Goal: Task Accomplishment & Management: Use online tool/utility

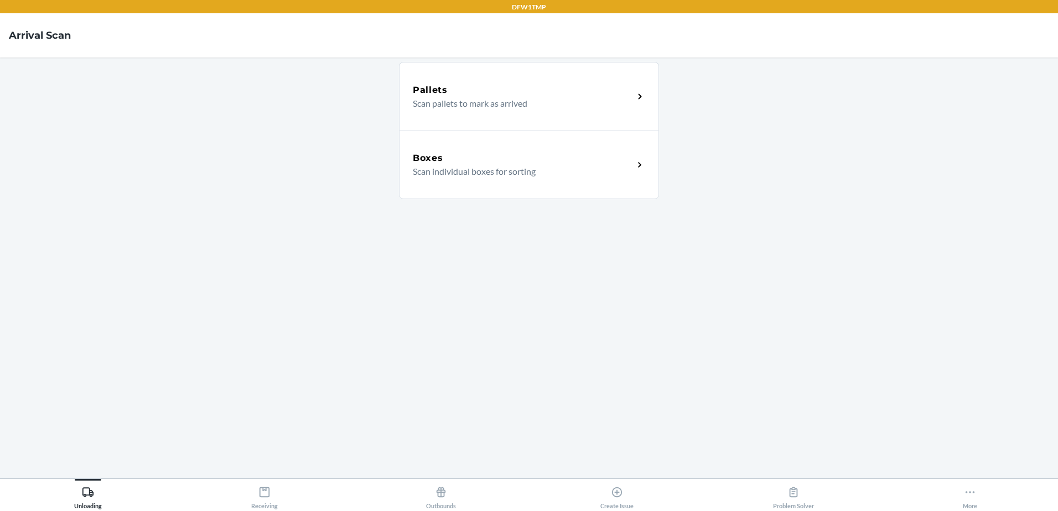
click at [1023, 120] on main "Pallets Scan pallets to mark as arrived Boxes Scan individual boxes for sorting" at bounding box center [529, 268] width 1058 height 421
click at [266, 497] on icon at bounding box center [265, 493] width 10 height 10
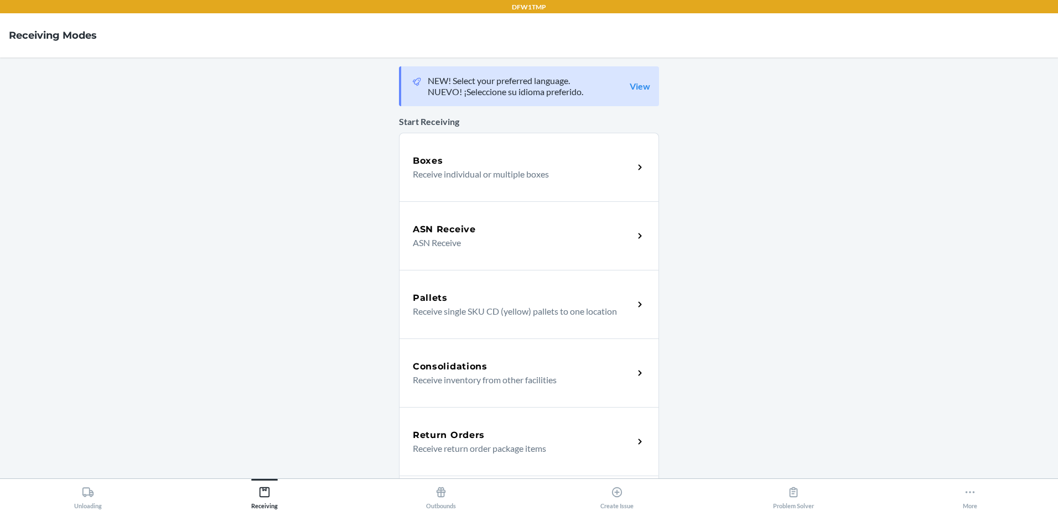
click at [604, 173] on p "Receive individual or multiple boxes" at bounding box center [519, 174] width 212 height 13
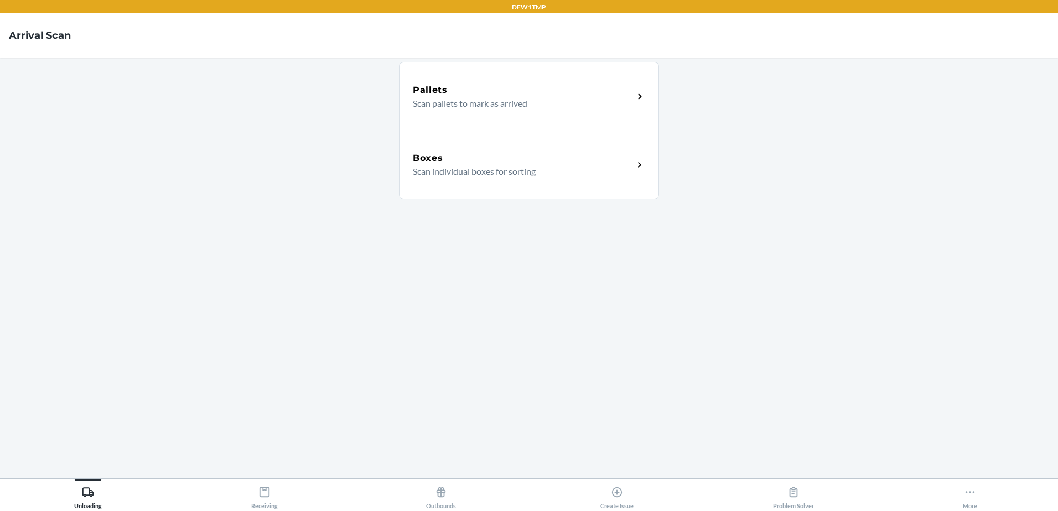
click at [603, 170] on p "Scan individual boxes for sorting" at bounding box center [519, 171] width 212 height 13
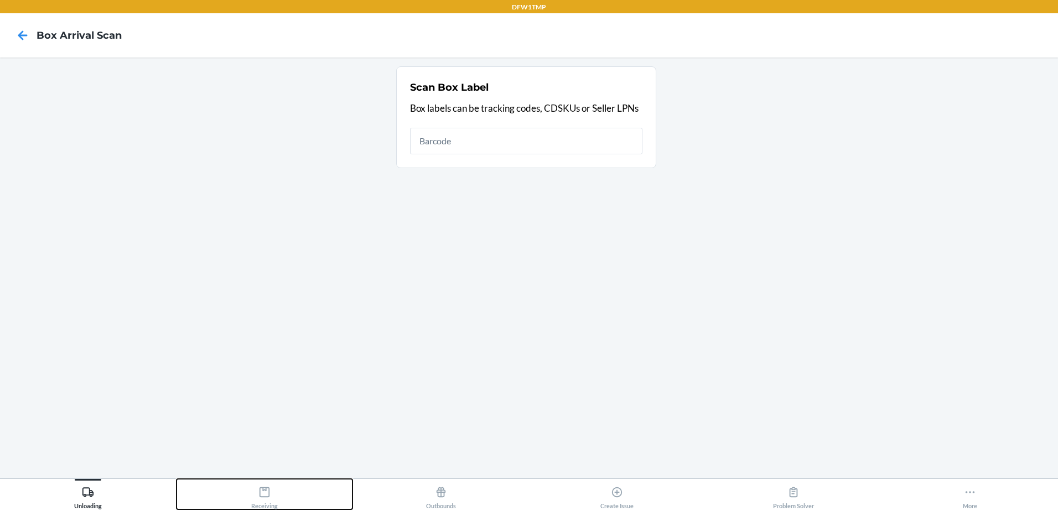
click at [275, 500] on div "Receiving" at bounding box center [264, 496] width 27 height 28
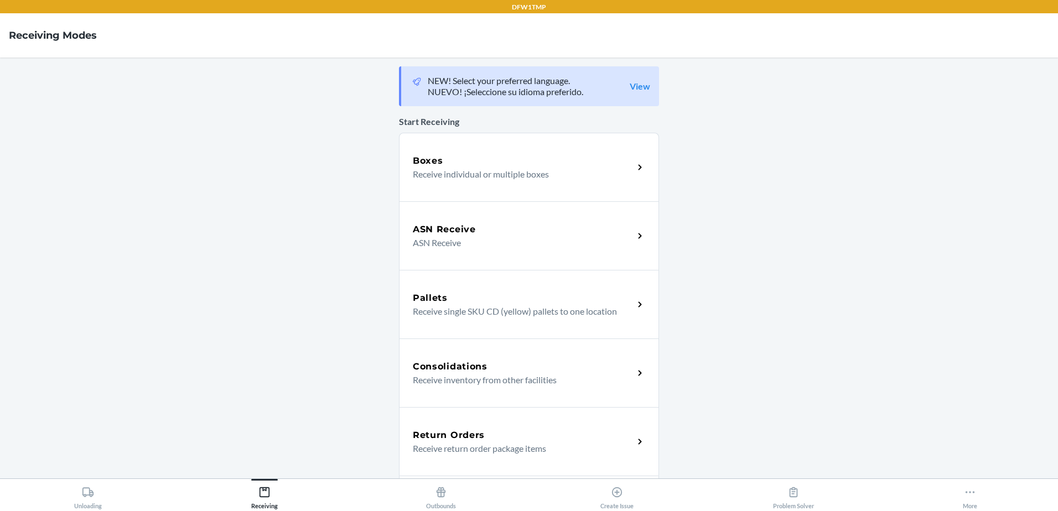
click at [609, 173] on p "Receive individual or multiple boxes" at bounding box center [519, 174] width 212 height 13
